Goal: Task Accomplishment & Management: Use online tool/utility

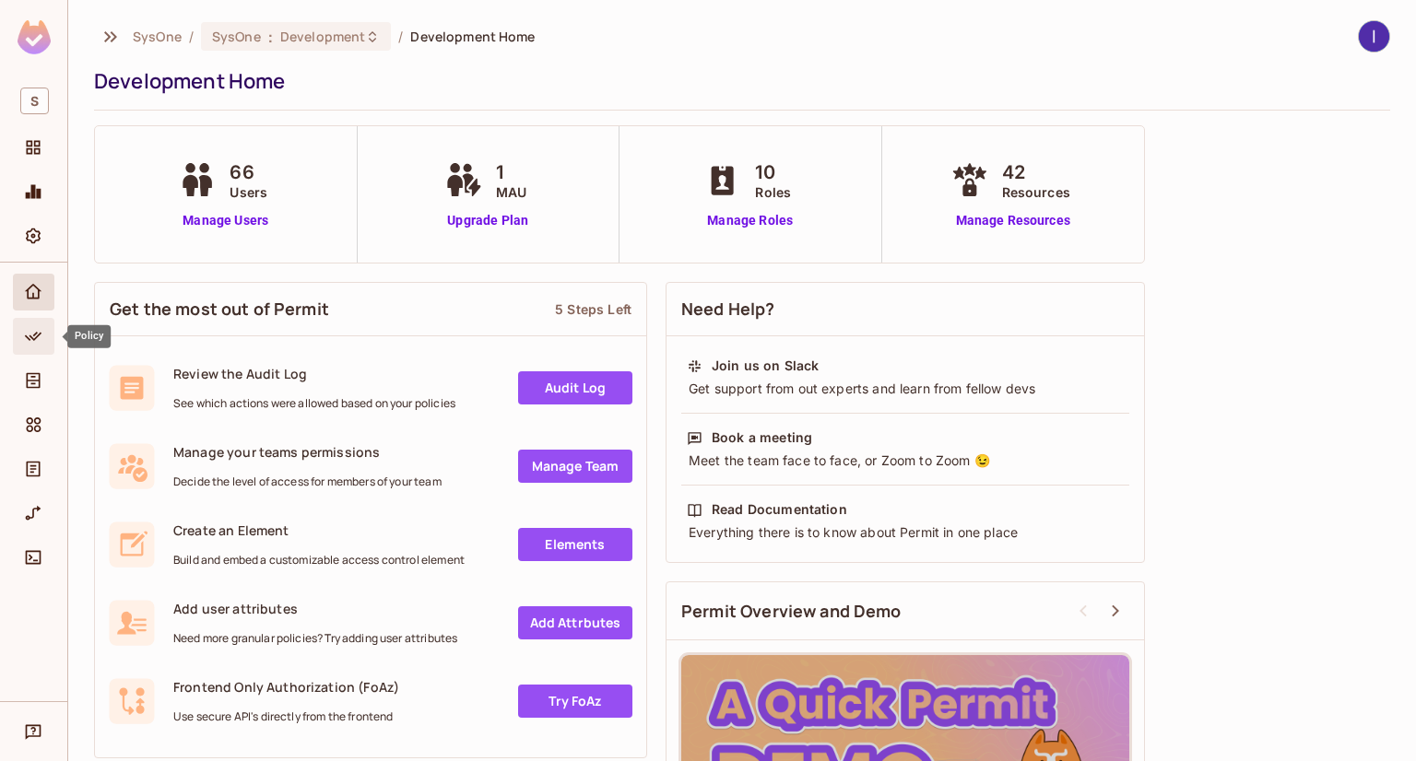
click at [38, 330] on icon "Policy" at bounding box center [33, 336] width 18 height 18
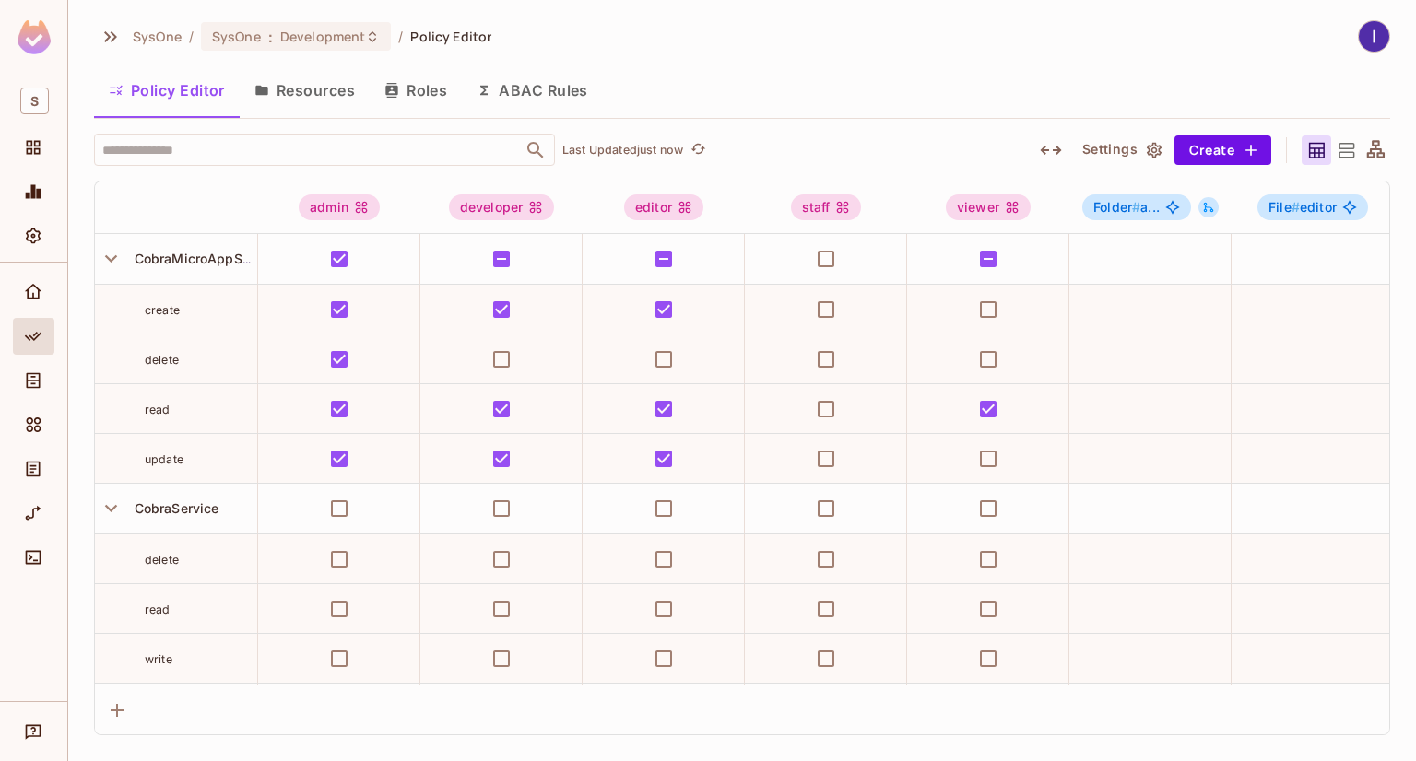
click at [553, 89] on button "ABAC Rules" at bounding box center [532, 90] width 141 height 46
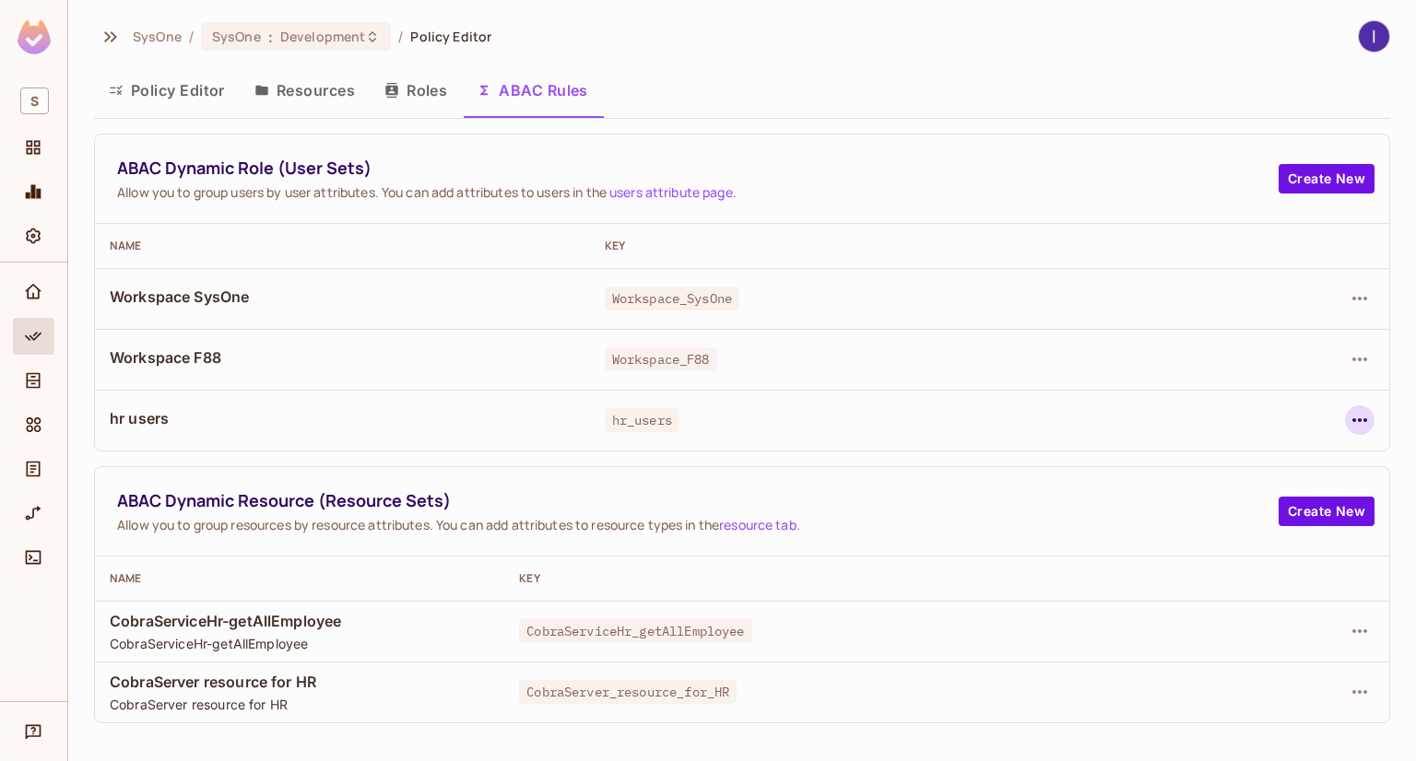
click at [1371, 418] on button "button" at bounding box center [1359, 420] width 29 height 29
click at [1165, 466] on div "Edit Dynamic Role (User Set)" at bounding box center [1233, 462] width 181 height 18
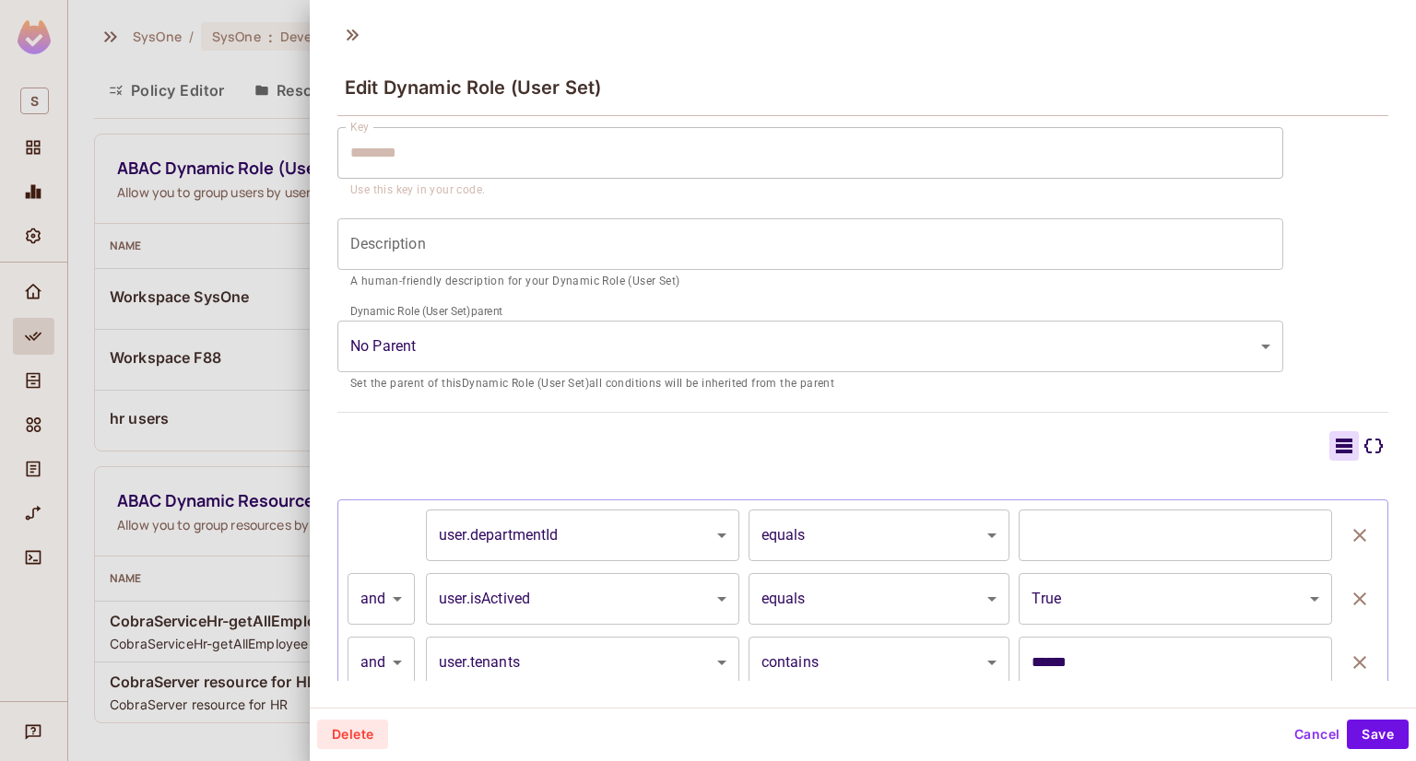
scroll to position [236, 0]
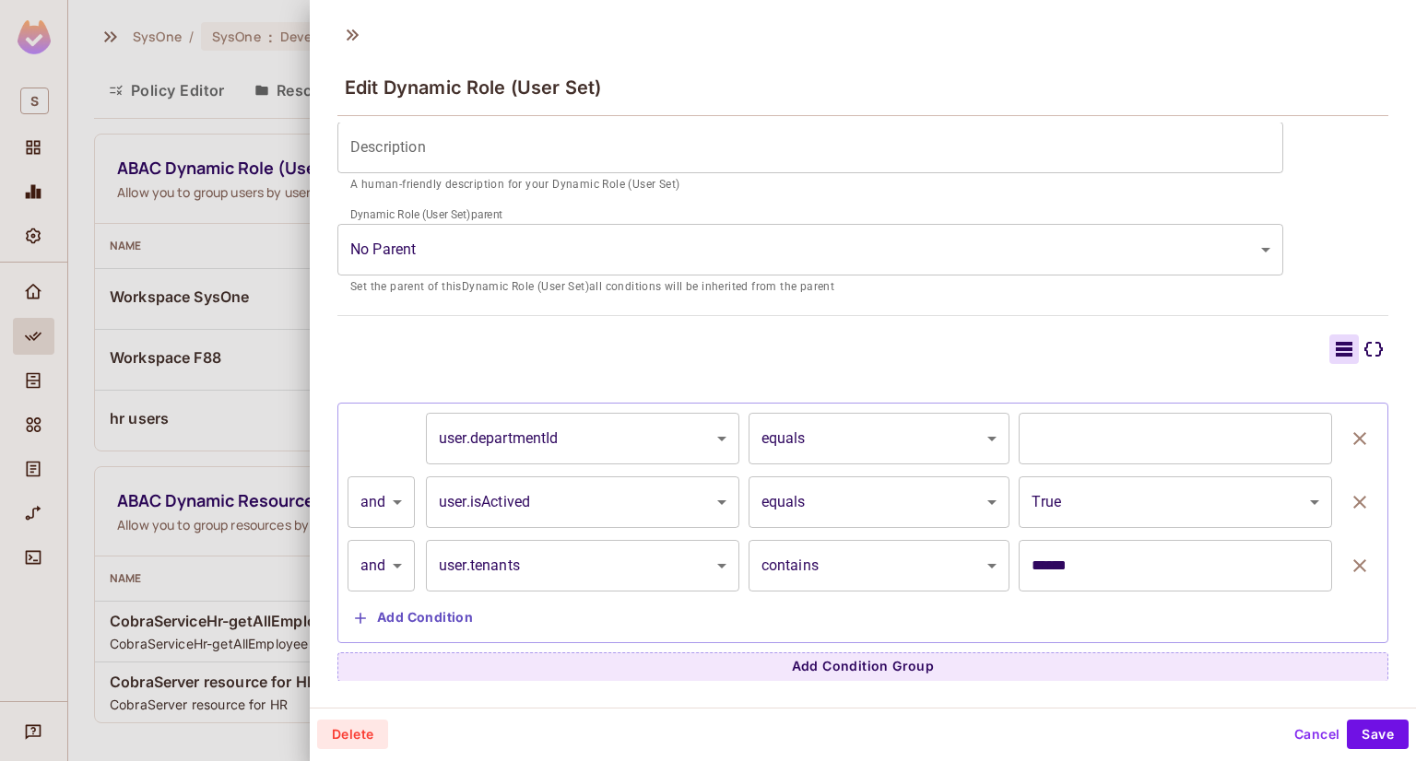
click at [937, 438] on body "S SysOne / SysOne : Development / Policy Editor Policy Editor Resources Roles A…" at bounding box center [708, 380] width 1416 height 761
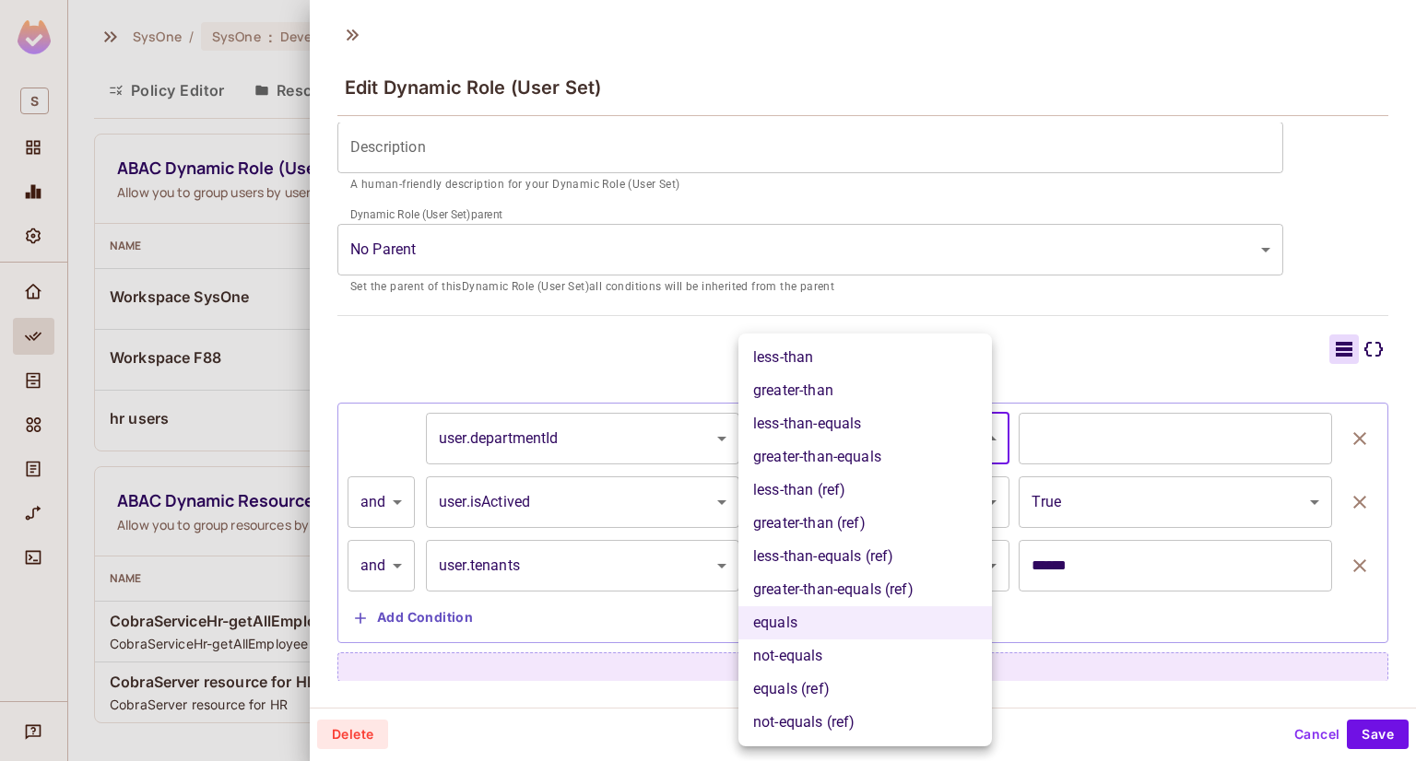
click at [1053, 330] on div at bounding box center [708, 380] width 1416 height 761
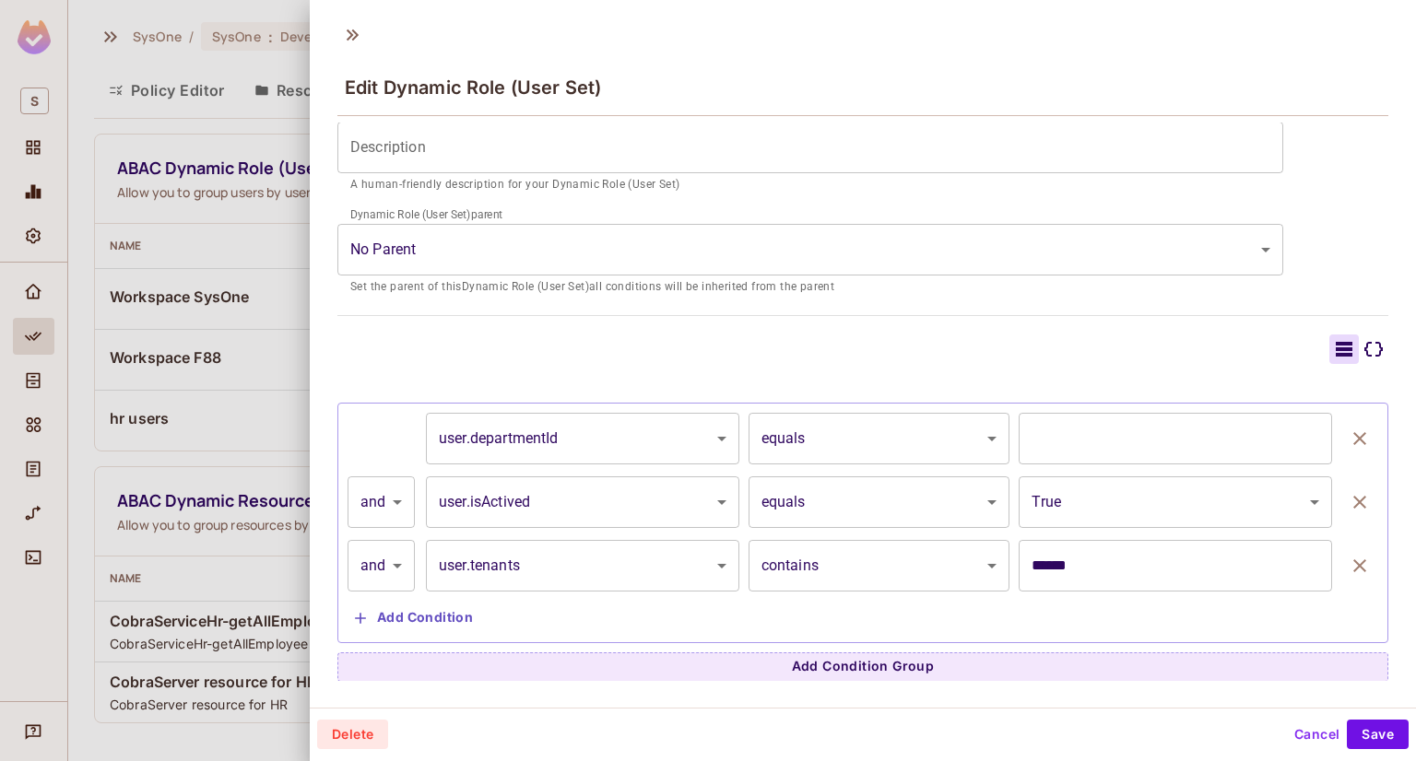
click at [937, 435] on body "S SysOne / SysOne : Development / Policy Editor Policy Editor Resources Roles A…" at bounding box center [708, 380] width 1416 height 761
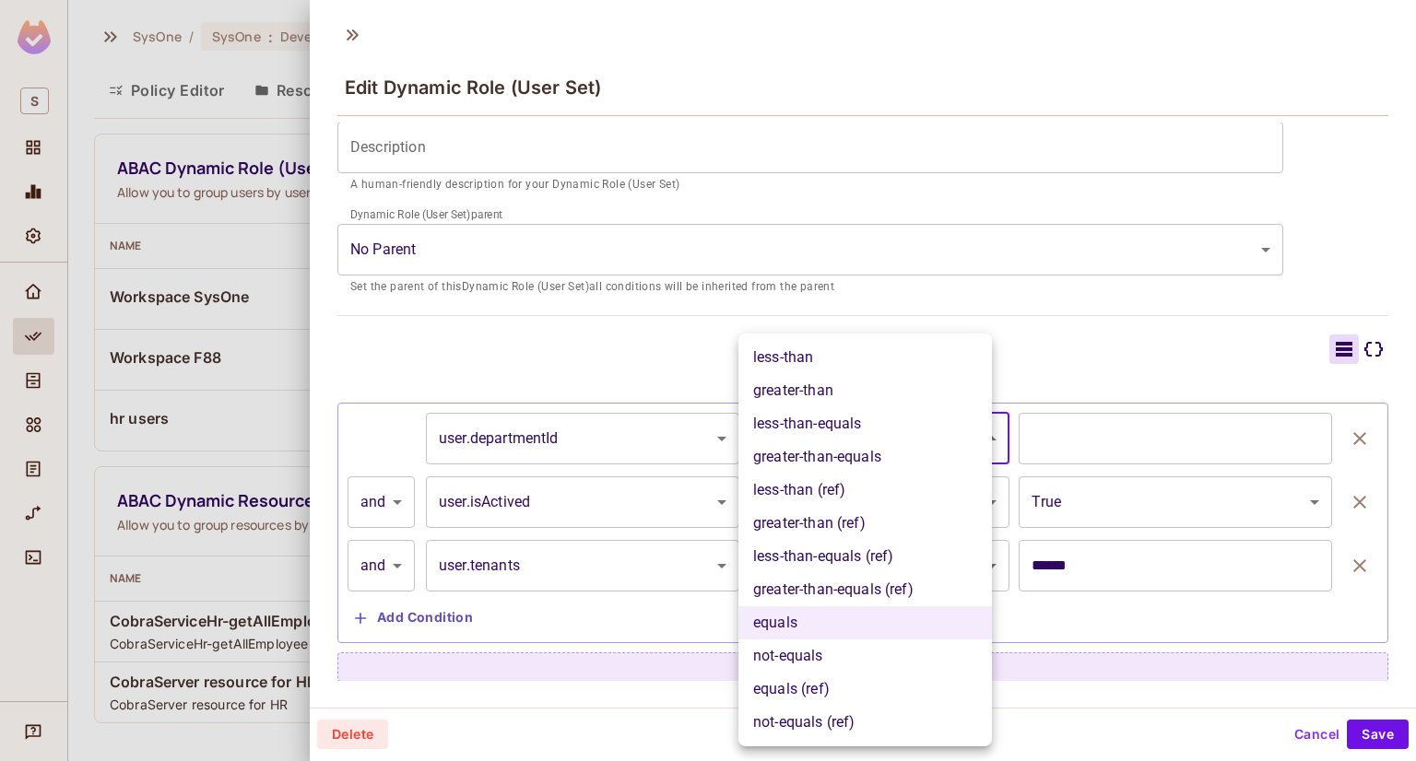
click at [986, 296] on div at bounding box center [708, 380] width 1416 height 761
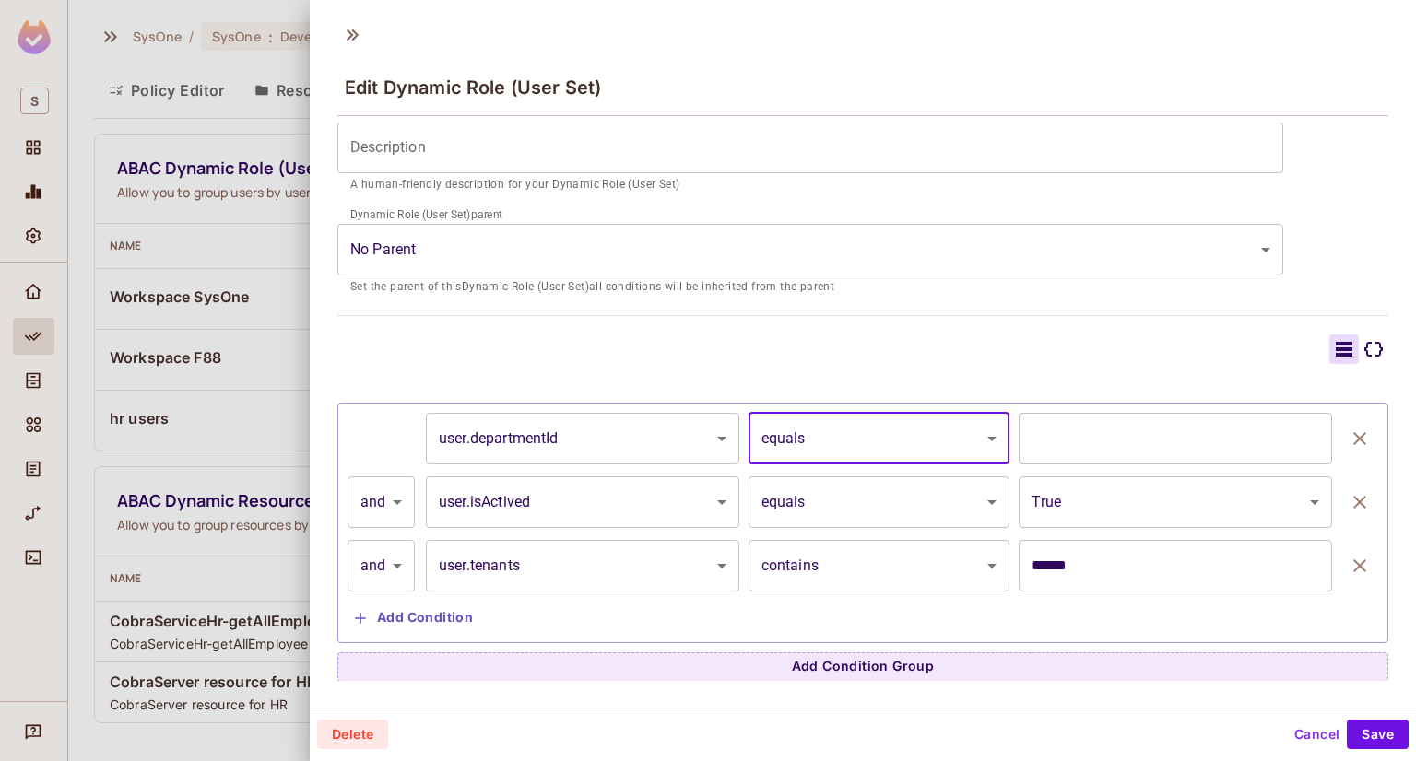
click at [966, 494] on body "S SysOne / SysOne : Development / Policy Editor Policy Editor Resources Roles A…" at bounding box center [708, 380] width 1416 height 761
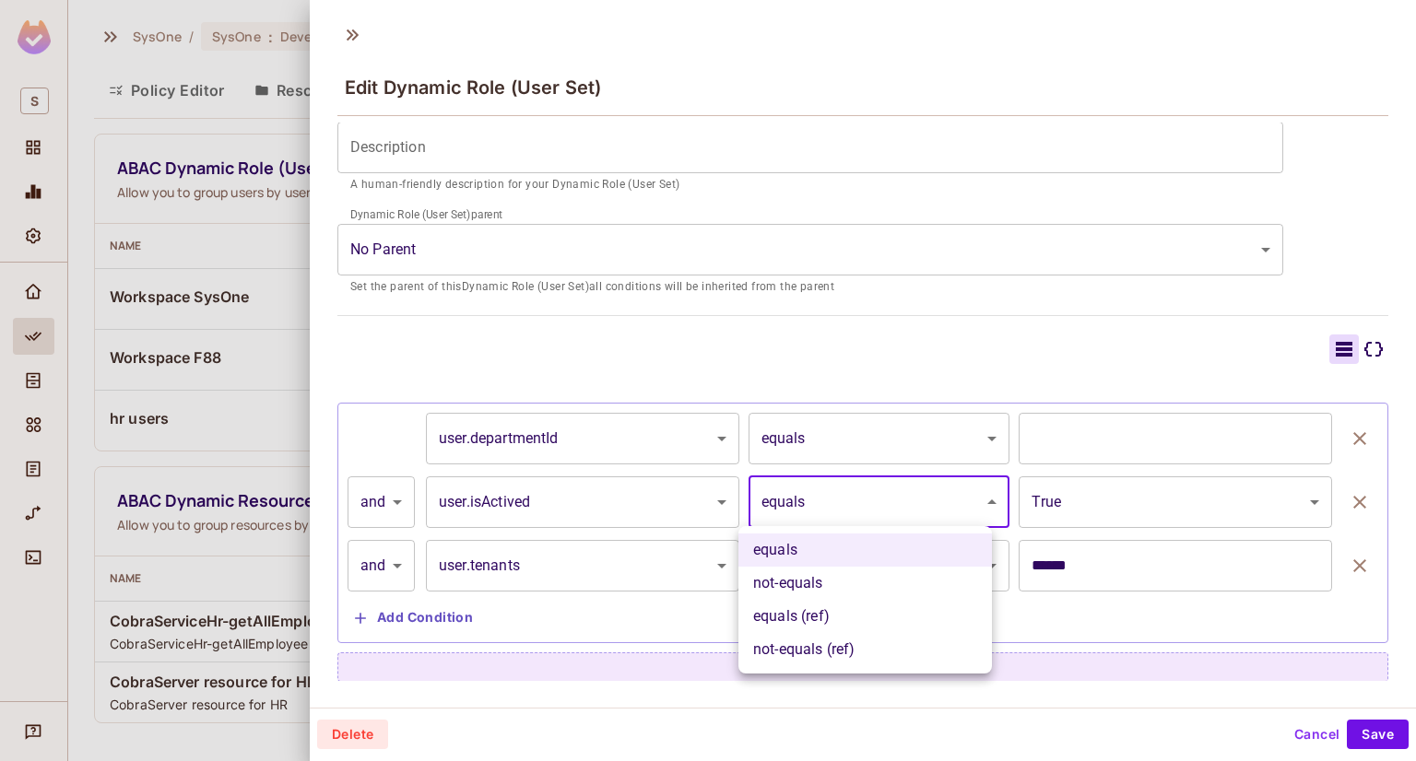
click at [1041, 364] on div at bounding box center [708, 380] width 1416 height 761
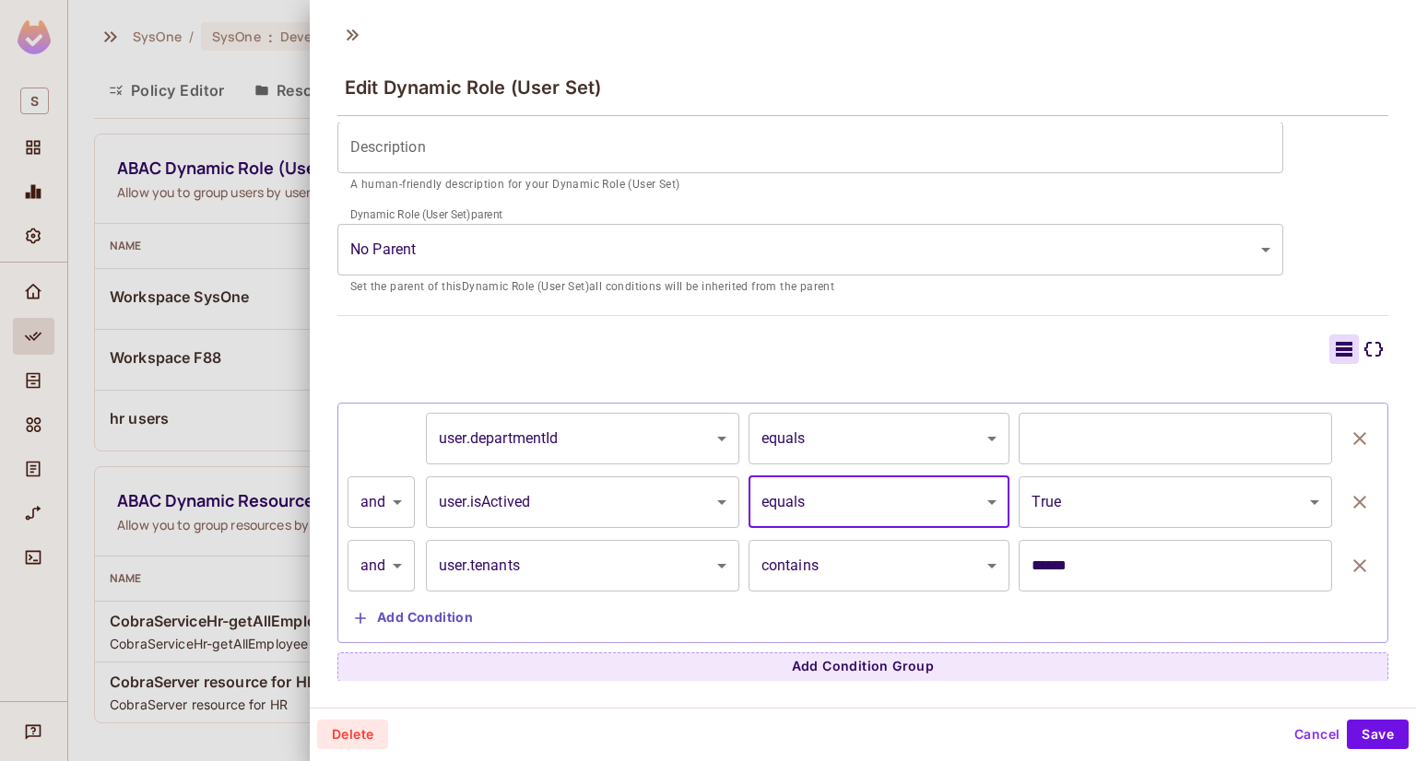
click at [921, 576] on body "S SysOne / SysOne : Development / Policy Editor Policy Editor Resources Roles A…" at bounding box center [708, 380] width 1416 height 761
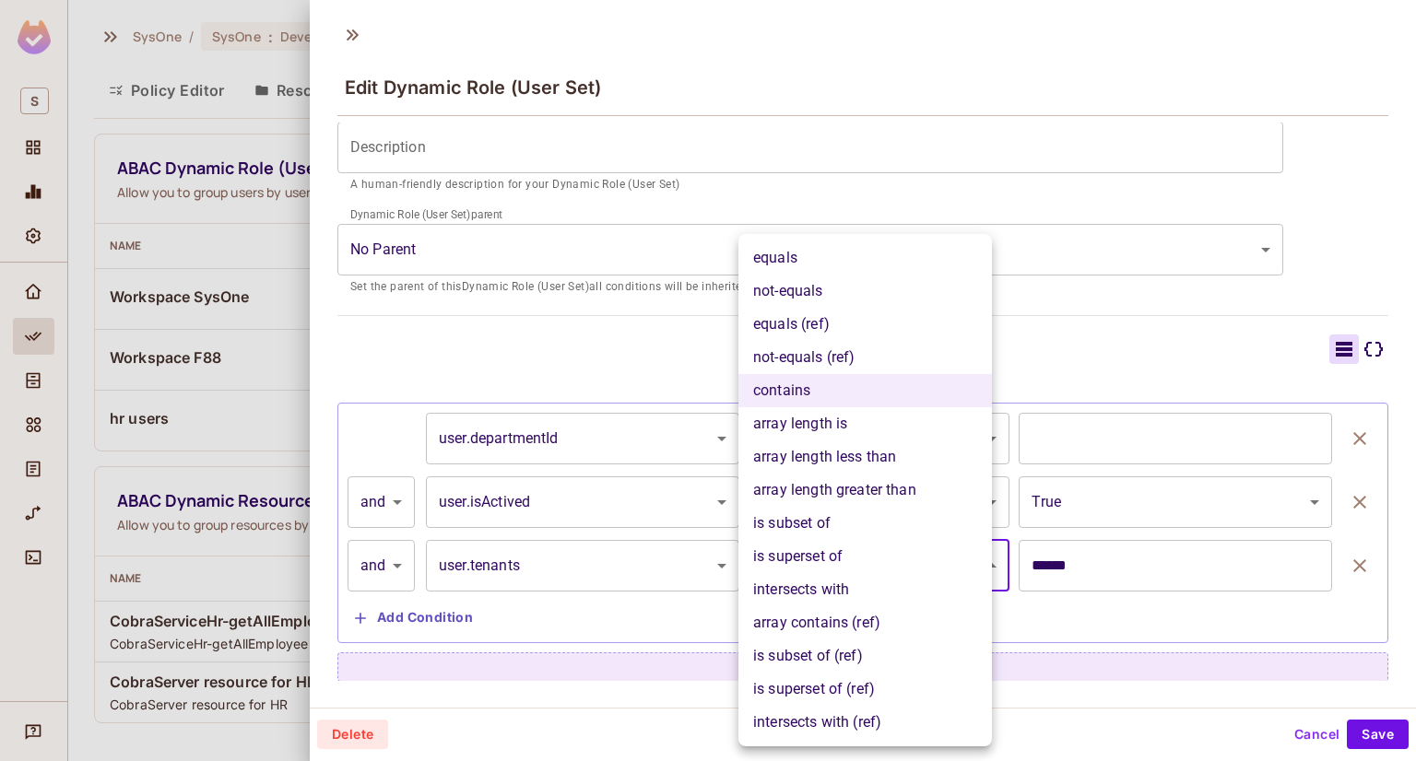
click at [1124, 314] on div at bounding box center [708, 380] width 1416 height 761
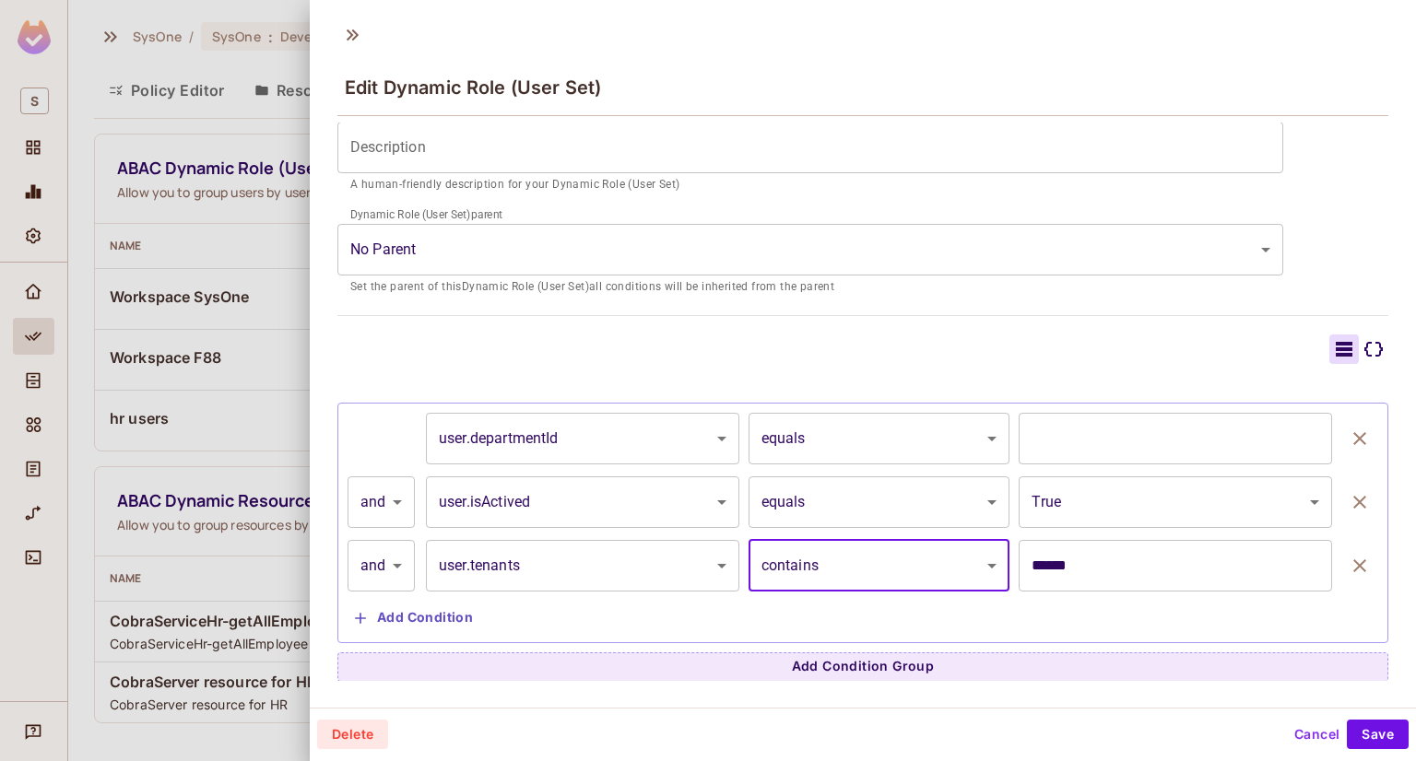
click at [945, 426] on body "S SysOne / SysOne : Development / Policy Editor Policy Editor Resources Roles A…" at bounding box center [708, 380] width 1416 height 761
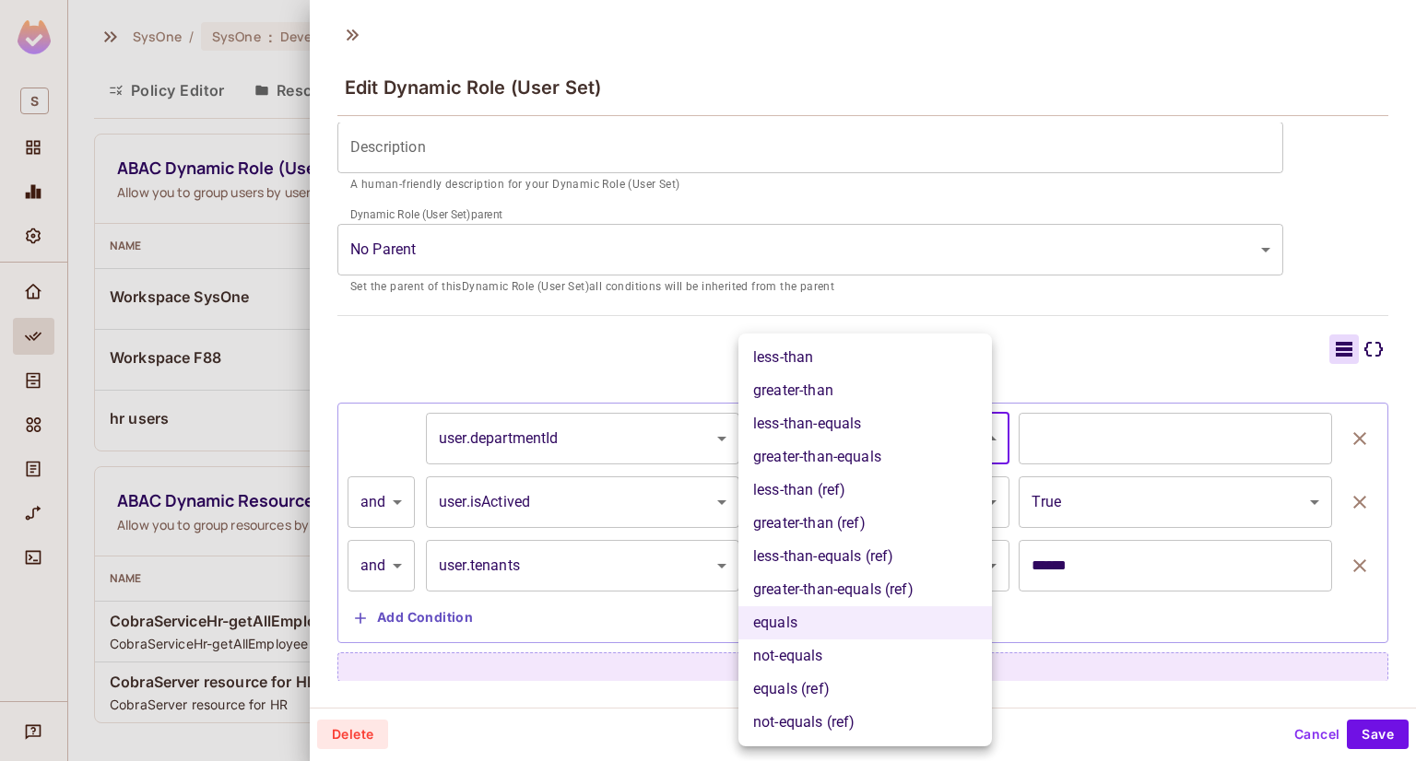
click at [1133, 330] on div at bounding box center [708, 380] width 1416 height 761
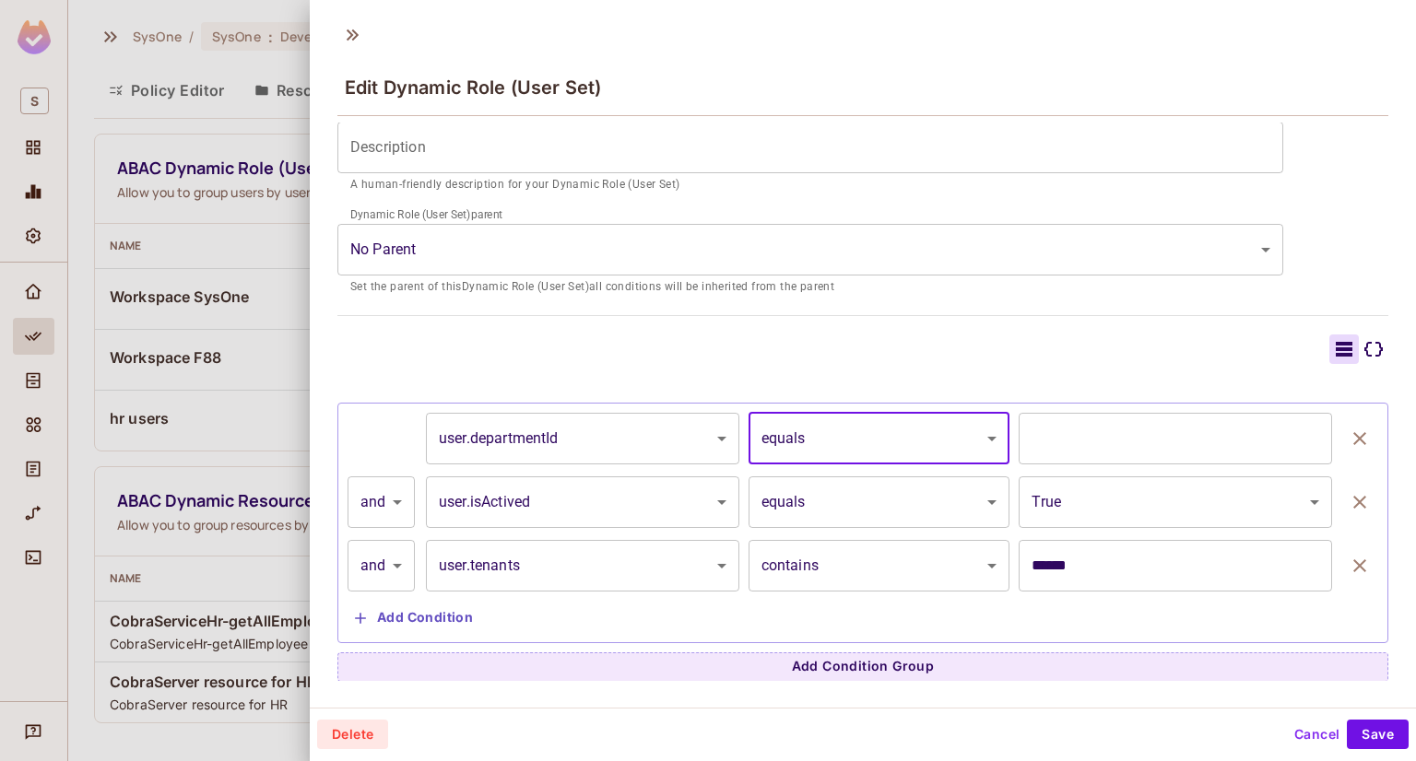
scroll to position [2, 0]
